Goal: Transaction & Acquisition: Purchase product/service

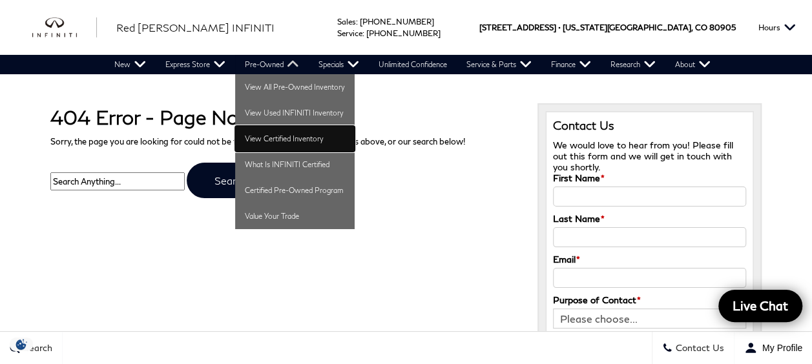
click at [284, 141] on link "View Certified Inventory" at bounding box center [294, 139] width 119 height 26
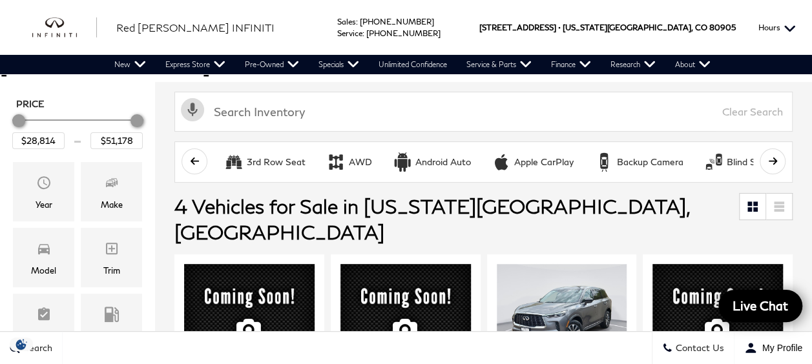
scroll to position [160, 0]
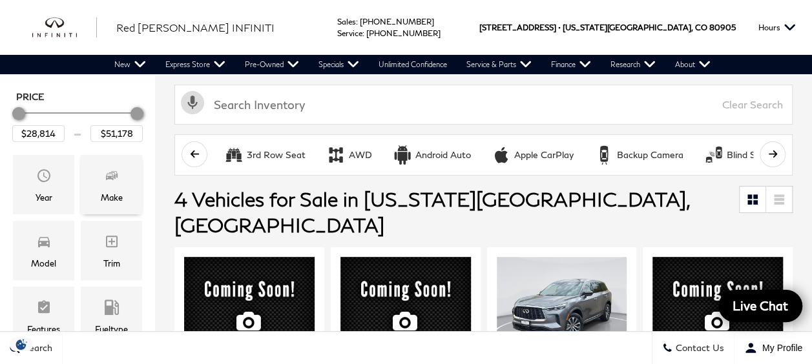
click at [114, 165] on span "Make" at bounding box center [112, 178] width 16 height 26
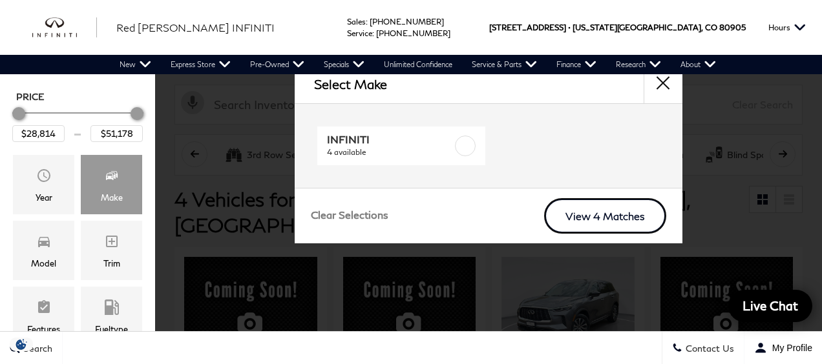
click at [611, 213] on link "View 4 Matches" at bounding box center [605, 216] width 122 height 36
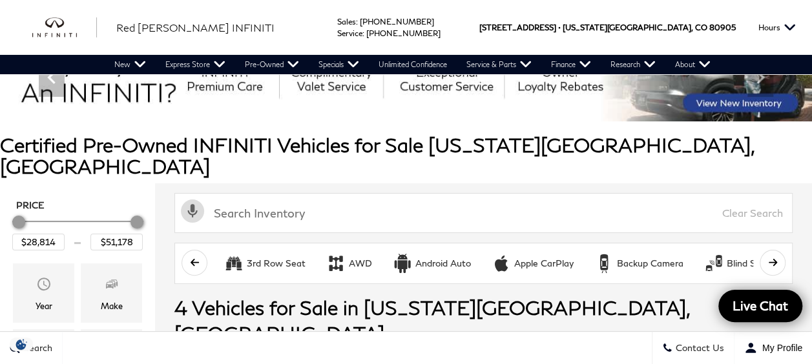
scroll to position [50, 0]
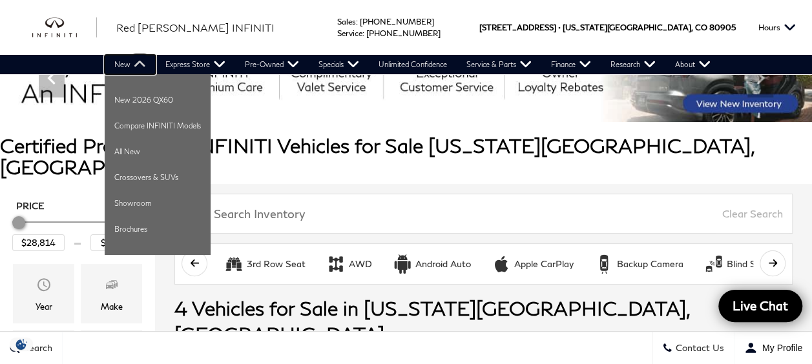
click at [125, 62] on link "New" at bounding box center [130, 64] width 51 height 19
click at [802, 38] on div "Sales : Call sales Phone Number 719-215-8318 Service : Call service Phone Numbe…" at bounding box center [406, 27] width 812 height 55
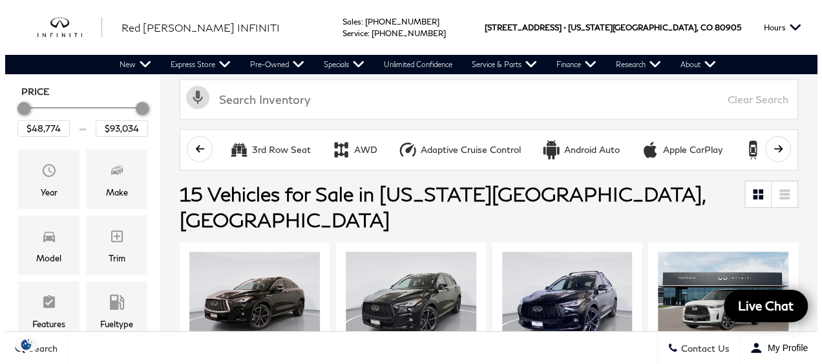
scroll to position [169, 0]
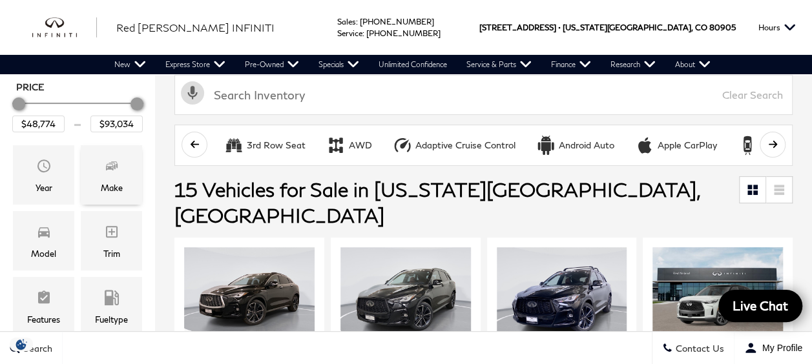
click at [101, 149] on div "Make" at bounding box center [111, 174] width 61 height 59
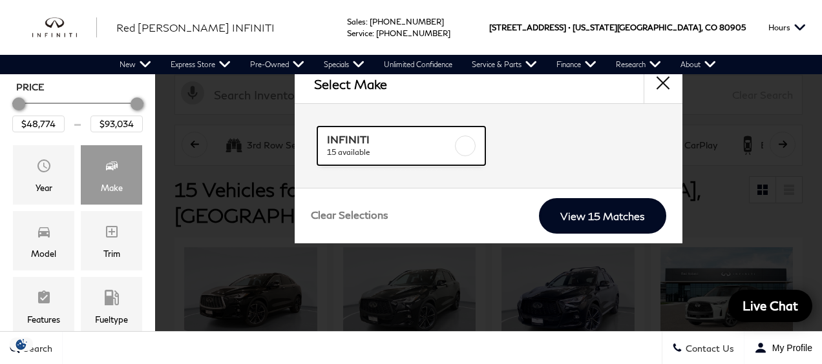
click at [415, 145] on span "INFINITI" at bounding box center [390, 139] width 127 height 13
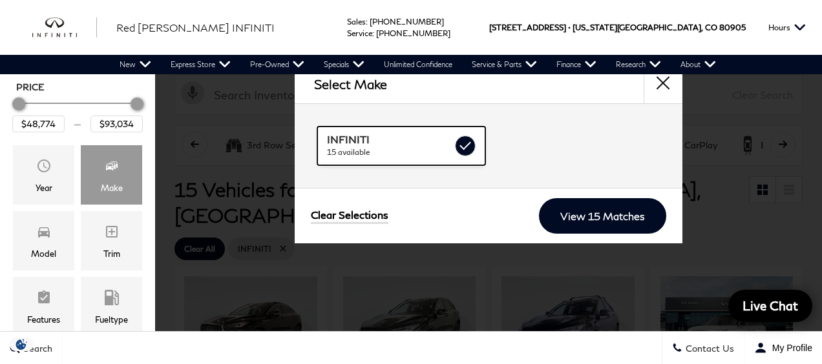
checkbox input "true"
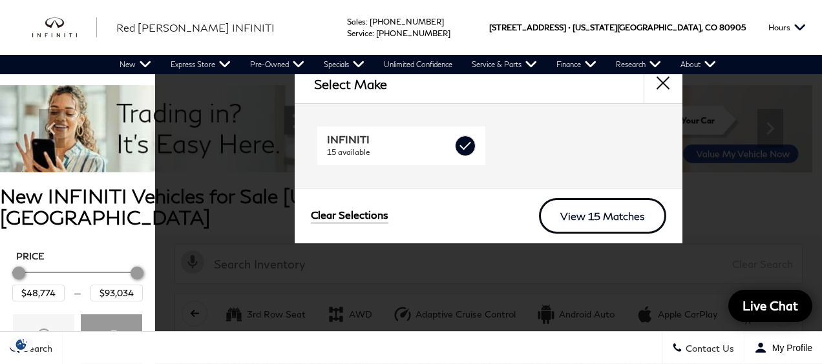
click at [607, 207] on link "View 15 Matches" at bounding box center [602, 216] width 127 height 36
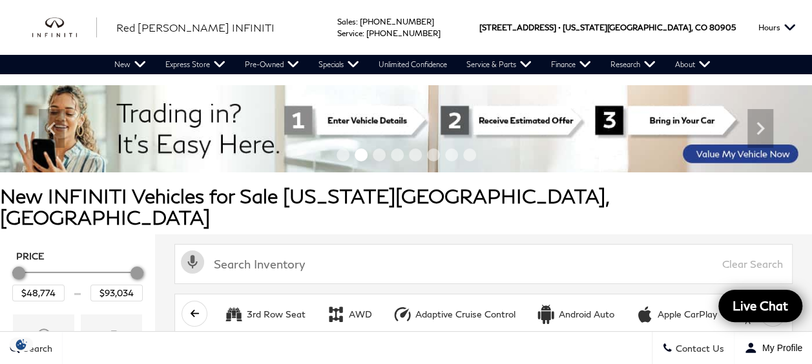
click at [606, 234] on div "Activate Voice Search Clear Search" at bounding box center [483, 262] width 657 height 56
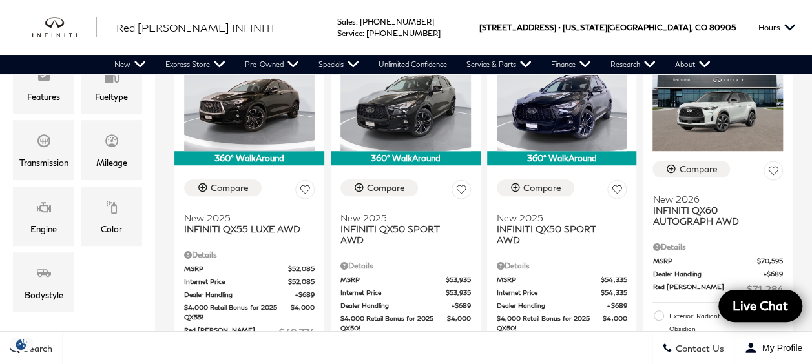
scroll to position [393, 0]
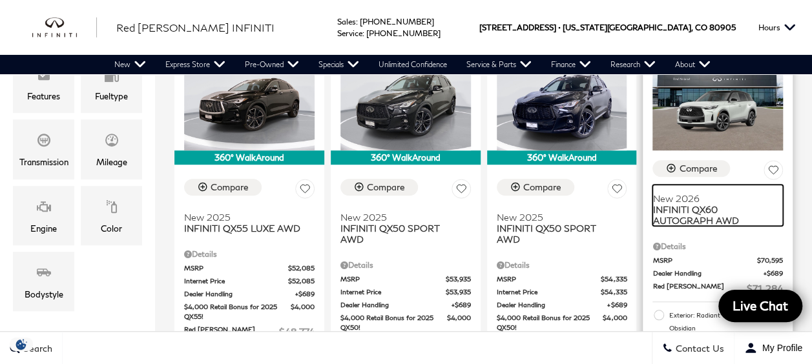
click at [721, 204] on span "INFINITI QX60 AUTOGRAPH AWD" at bounding box center [712, 215] width 121 height 22
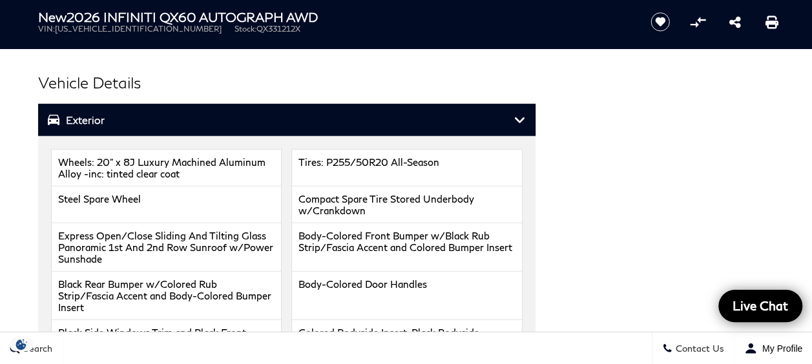
scroll to position [1679, 0]
